Goal: Information Seeking & Learning: Learn about a topic

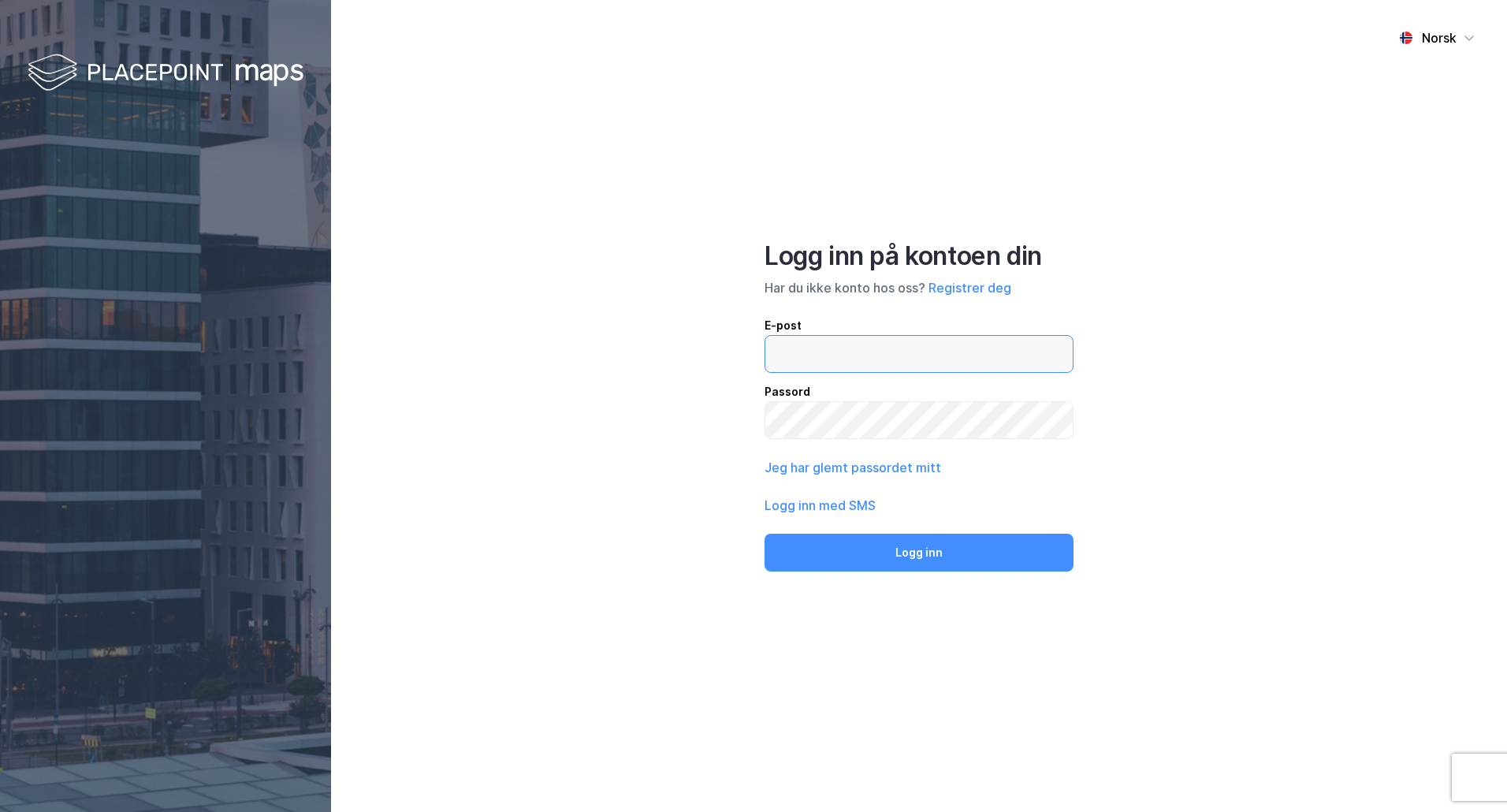
type input "[PERSON_NAME][EMAIL_ADDRESS][DOMAIN_NAME]"
click at [904, 575] on div "Norsk Logg inn på kontoen din Har du ikke konto hos oss? Registrer deg E-post […" at bounding box center [918, 406] width 1176 height 812
click at [933, 545] on button "Logg inn" at bounding box center [918, 552] width 309 height 38
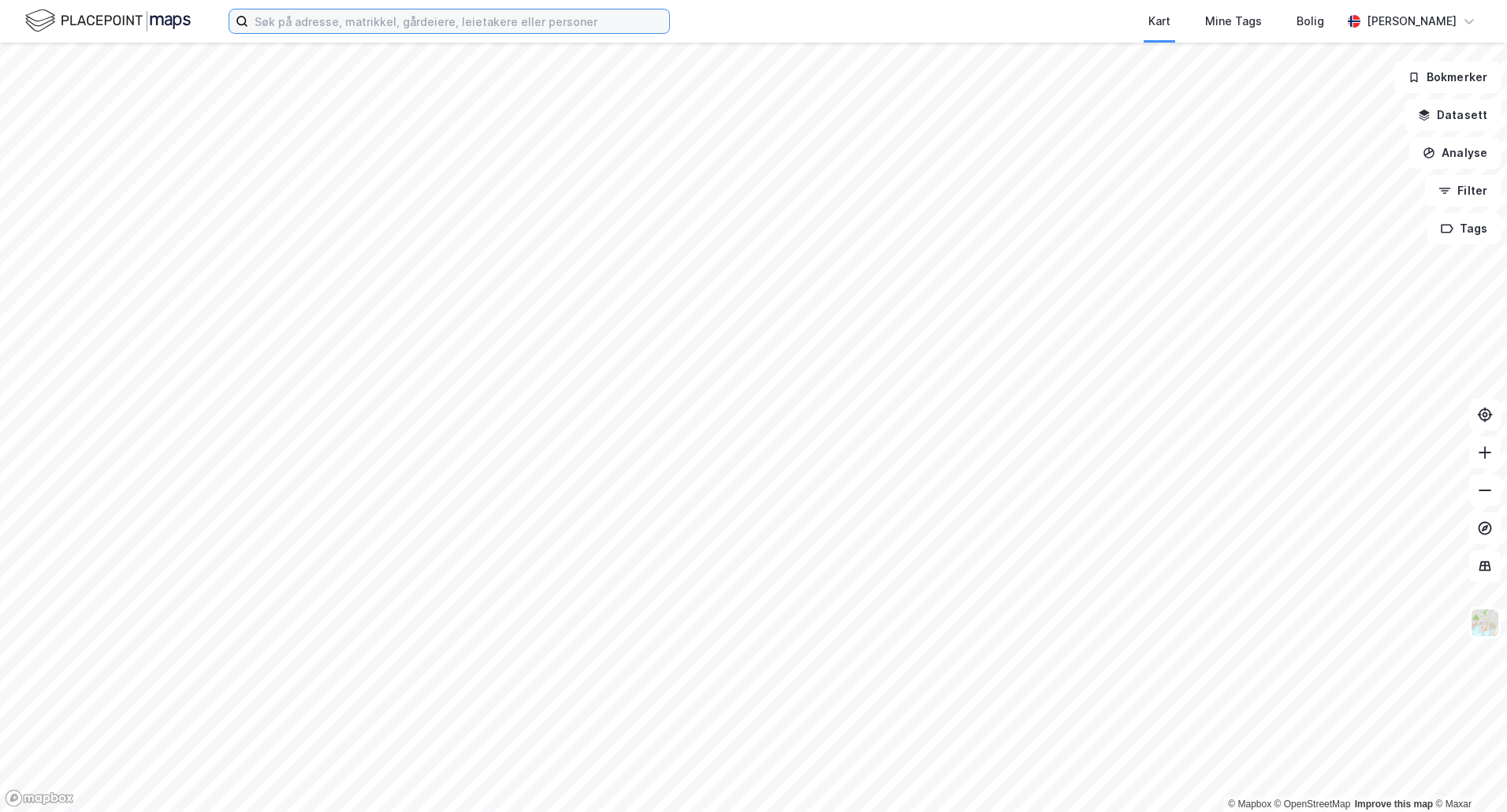
click at [425, 18] on input at bounding box center [458, 21] width 421 height 24
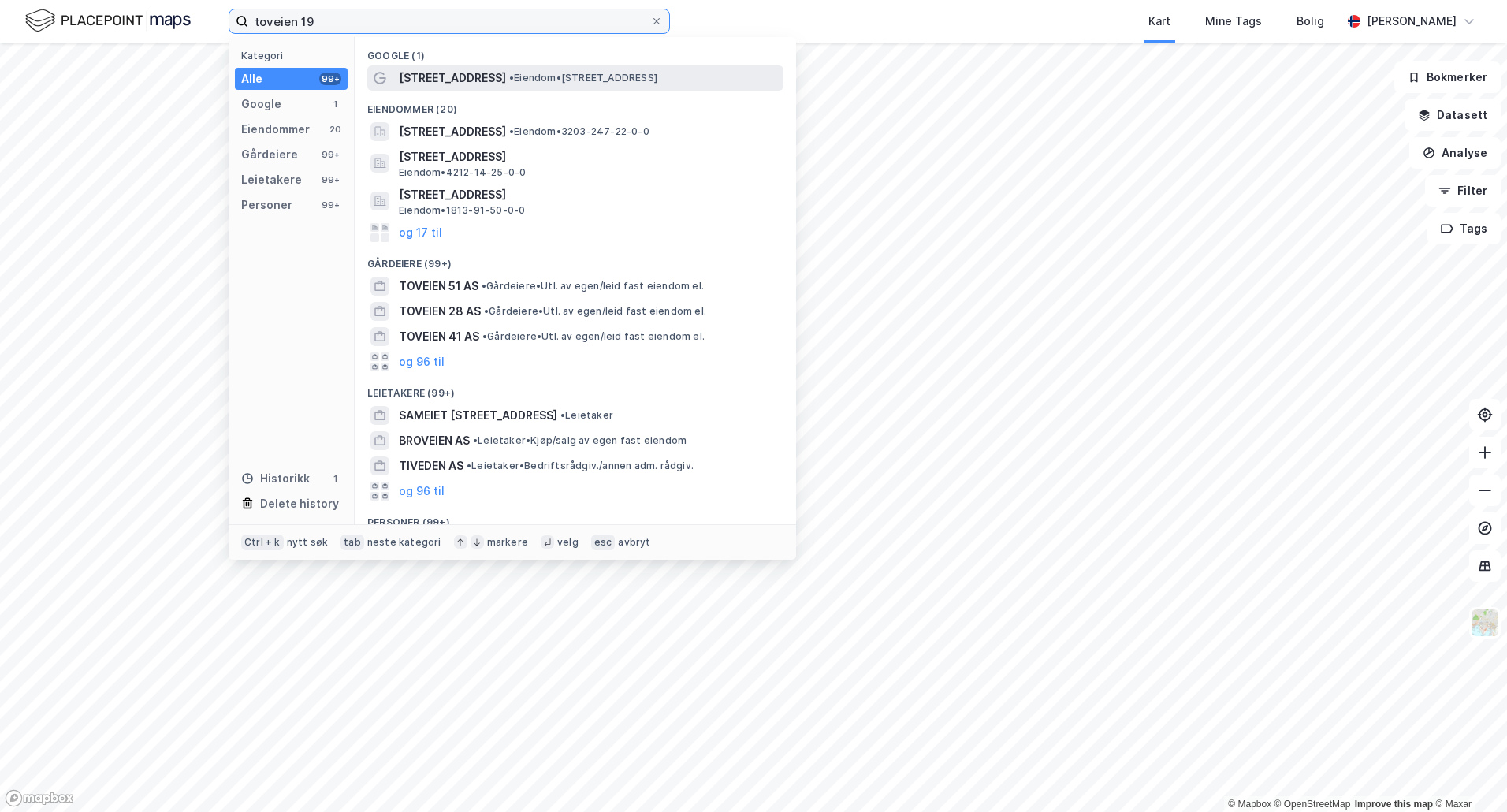
type input "toveien 19"
click at [487, 70] on div "[STREET_ADDRESS] • Eiendom • [STREET_ADDRESS]" at bounding box center [590, 77] width 381 height 19
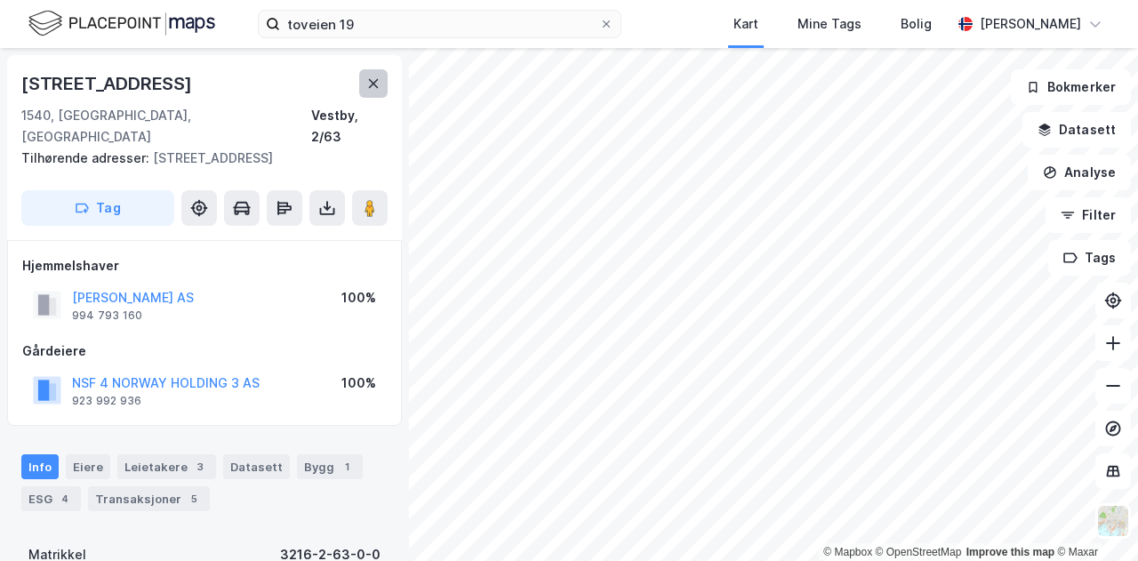
click at [370, 83] on icon at bounding box center [373, 83] width 14 height 14
